Goal: Task Accomplishment & Management: Complete application form

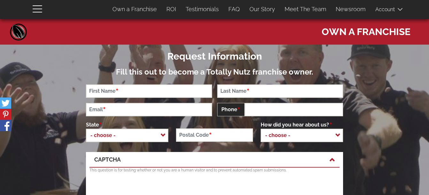
scroll to position [45, 0]
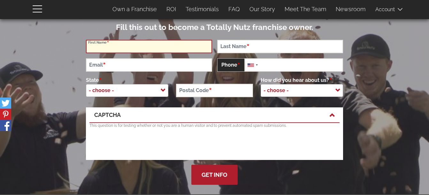
click at [155, 46] on input "First Name" at bounding box center [149, 46] width 126 height 13
type input "[PERSON_NAME]"
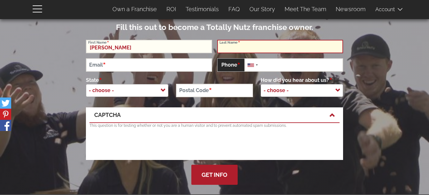
type input "[PERSON_NAME]"
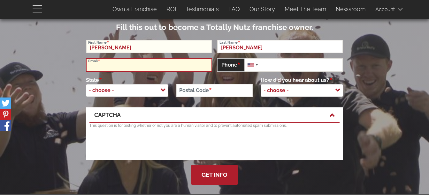
type input "[EMAIL_ADDRESS][DOMAIN_NAME]"
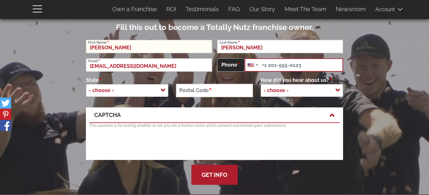
type input "18016332312"
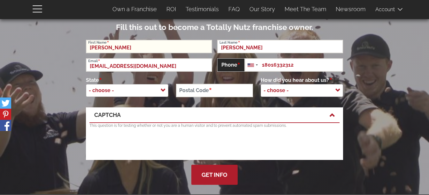
select select "[US_STATE]"
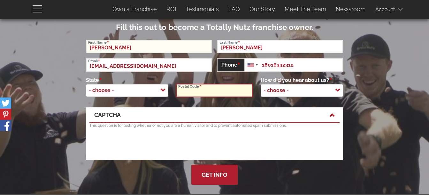
type input "85284"
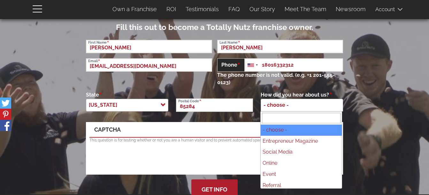
click at [319, 103] on span "- choose -" at bounding box center [302, 105] width 82 height 13
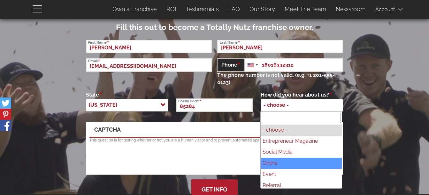
select select "Online"
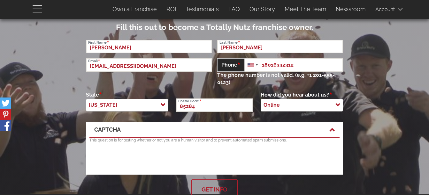
click at [230, 190] on button "Get Info" at bounding box center [214, 190] width 46 height 20
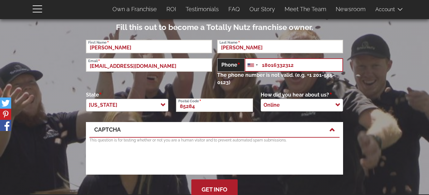
drag, startPoint x: 305, startPoint y: 65, endPoint x: 241, endPoint y: 62, distance: 64.0
click at [241, 62] on div "Phone [GEOGRAPHIC_DATA] +1 [GEOGRAPHIC_DATA] ([GEOGRAPHIC_DATA]) +52 [GEOGRAPHI…" at bounding box center [280, 64] width 126 height 13
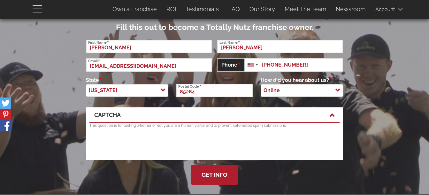
click at [244, 150] on div at bounding box center [214, 144] width 250 height 25
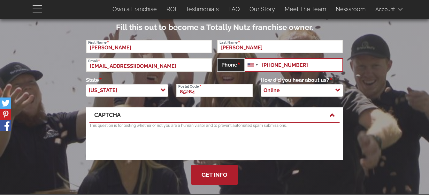
click at [269, 63] on input "[PHONE_NUMBER]" at bounding box center [294, 64] width 99 height 13
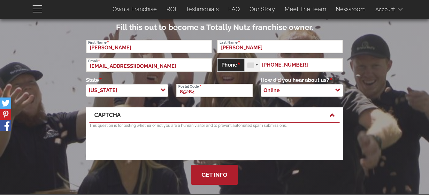
click at [249, 62] on div at bounding box center [252, 65] width 15 height 13
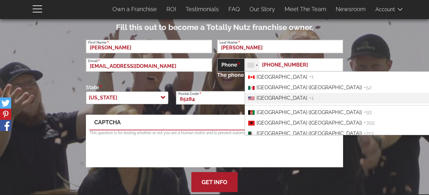
click at [264, 96] on span "[GEOGRAPHIC_DATA]" at bounding box center [281, 98] width 51 height 6
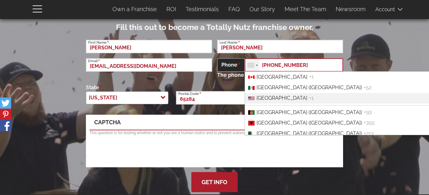
type input "[PHONE_NUMBER]"
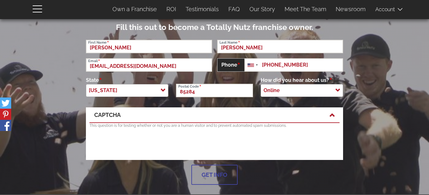
click at [218, 185] on form "Request Information Fill this out to become a Totally Nutz franchise owner. [PE…" at bounding box center [214, 92] width 429 height 185
click at [227, 174] on button "Get Info" at bounding box center [214, 175] width 46 height 20
click at [163, 89] on span at bounding box center [165, 89] width 6 height 8
